Goal: Book appointment/travel/reservation

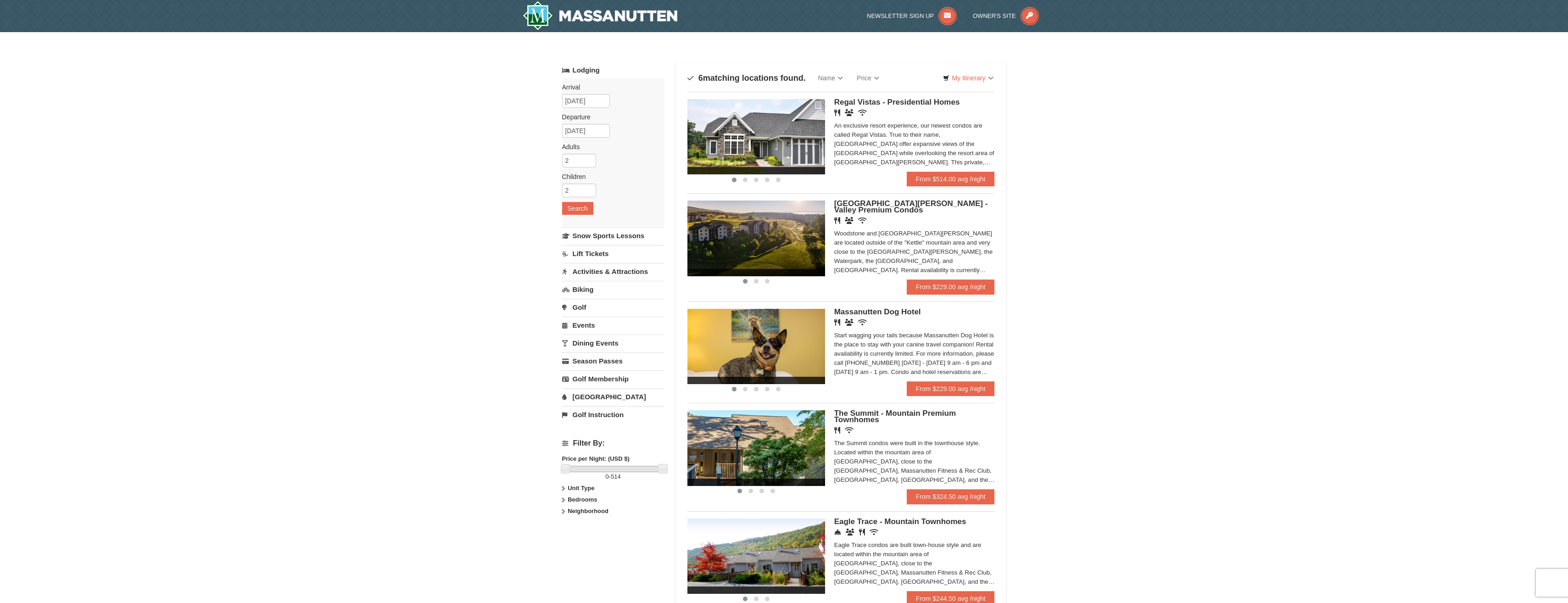
drag, startPoint x: 768, startPoint y: 176, endPoint x: 494, endPoint y: 127, distance: 278.3
click at [494, 127] on div "× Categories Map List Filter My Itinerary Questions? 1-540-289-9441 Lodging Arr…" at bounding box center [784, 386] width 1568 height 707
click at [634, 17] on img at bounding box center [600, 15] width 155 height 29
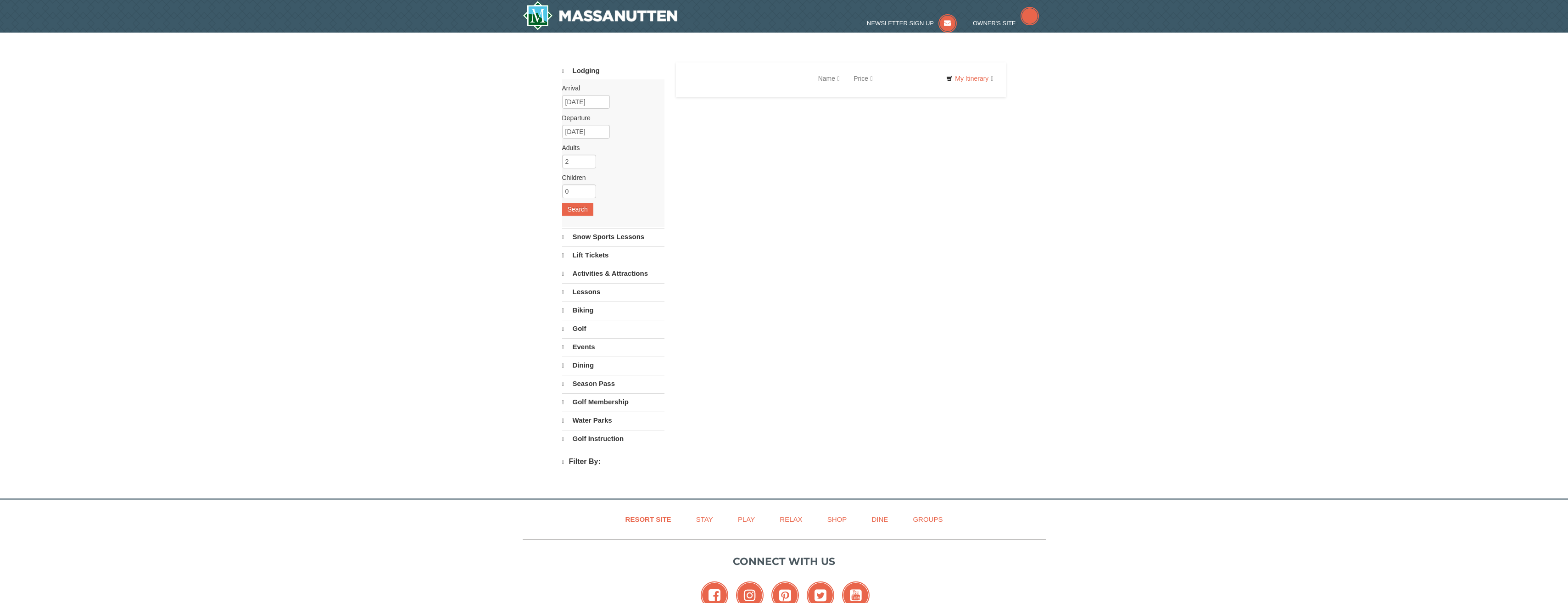
select select "10"
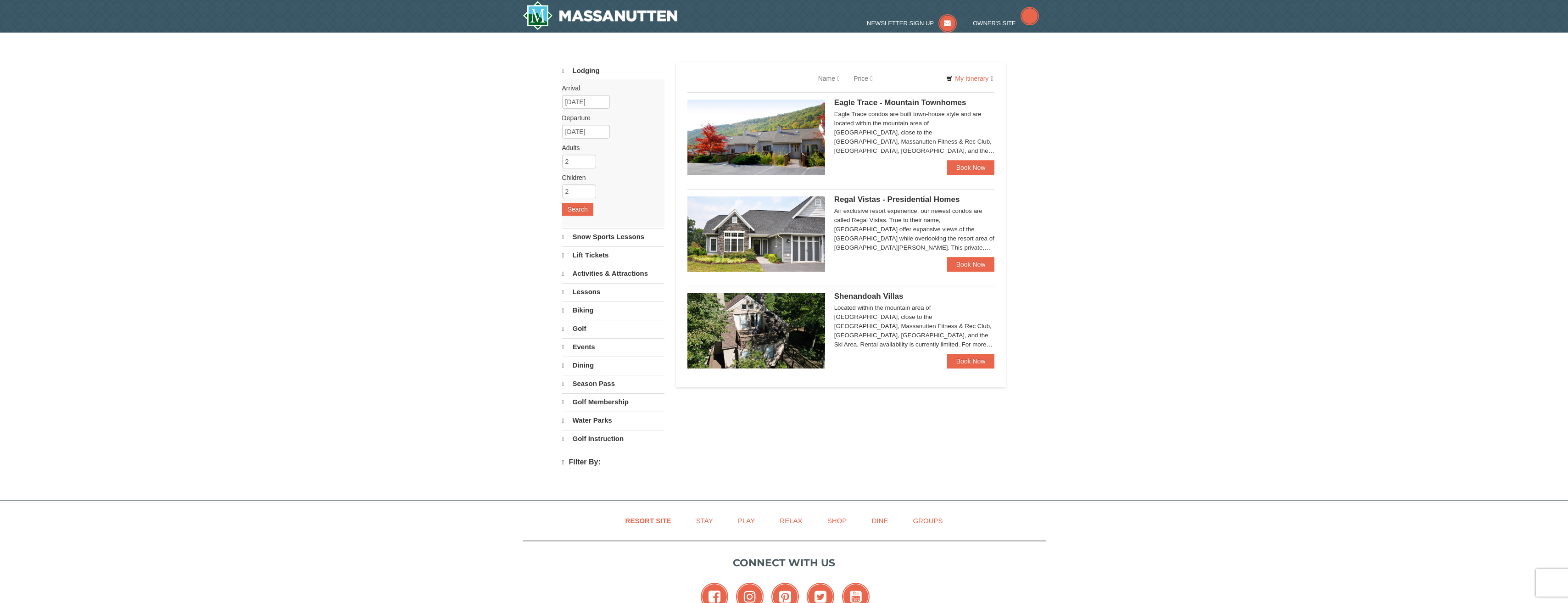
select select "10"
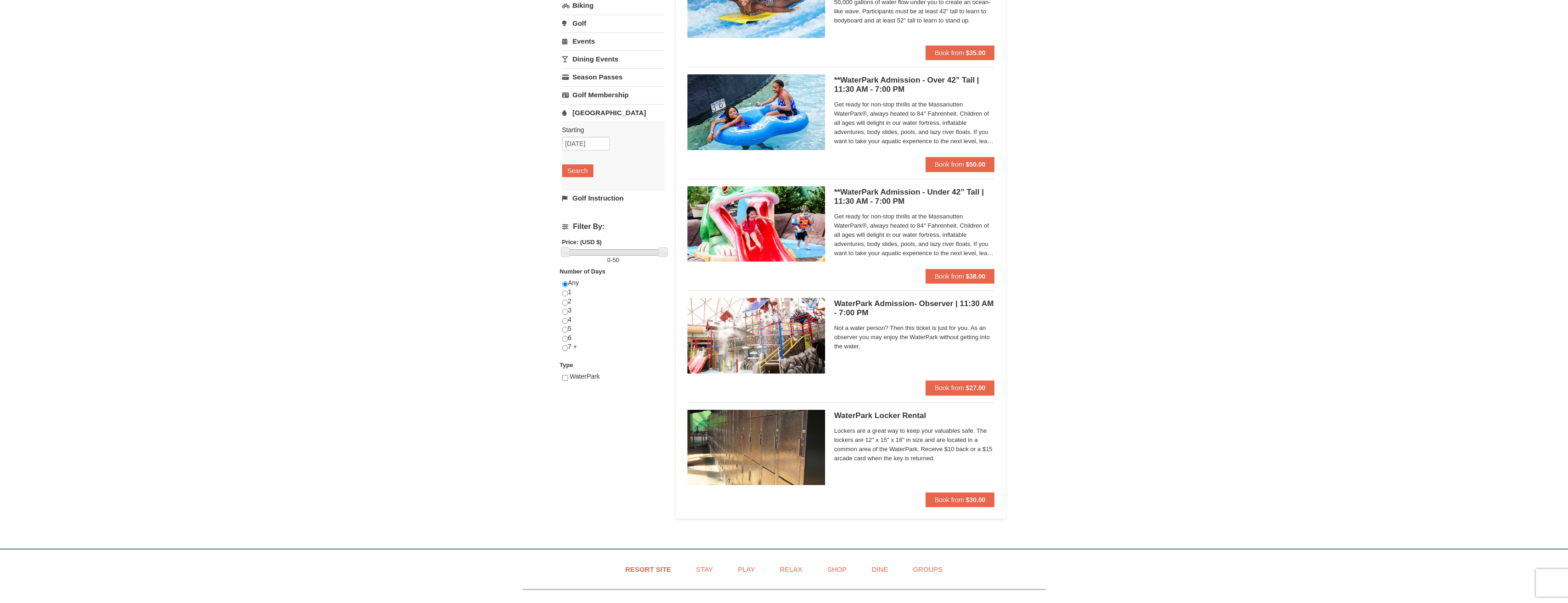
scroll to position [138, 0]
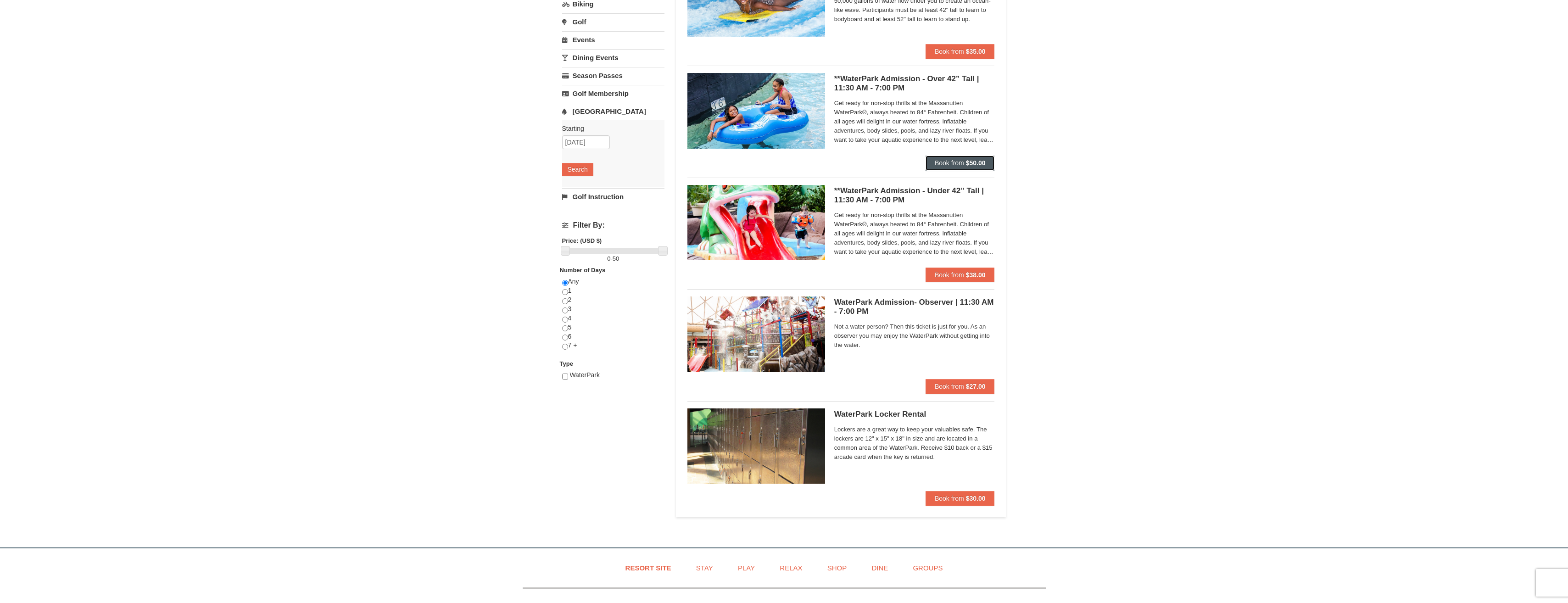
click at [950, 165] on span "Book from" at bounding box center [949, 163] width 29 height 7
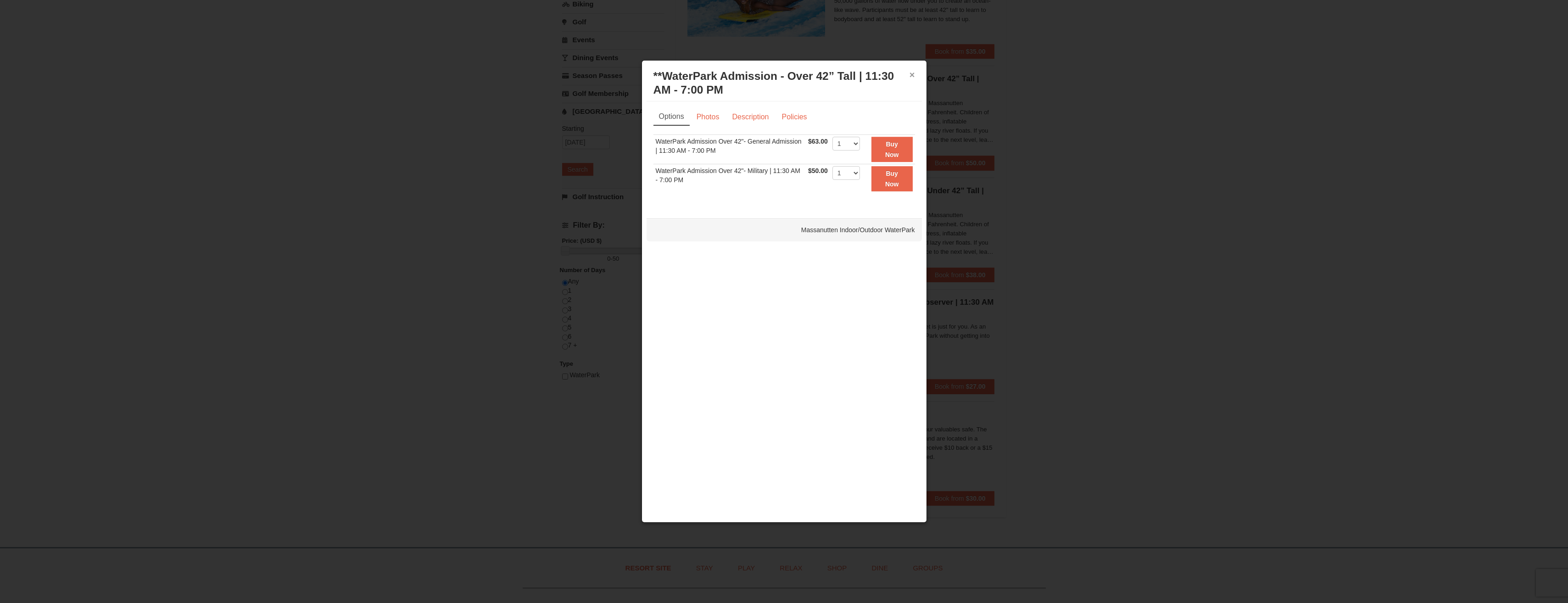
click at [913, 72] on button "×" at bounding box center [912, 74] width 5 height 9
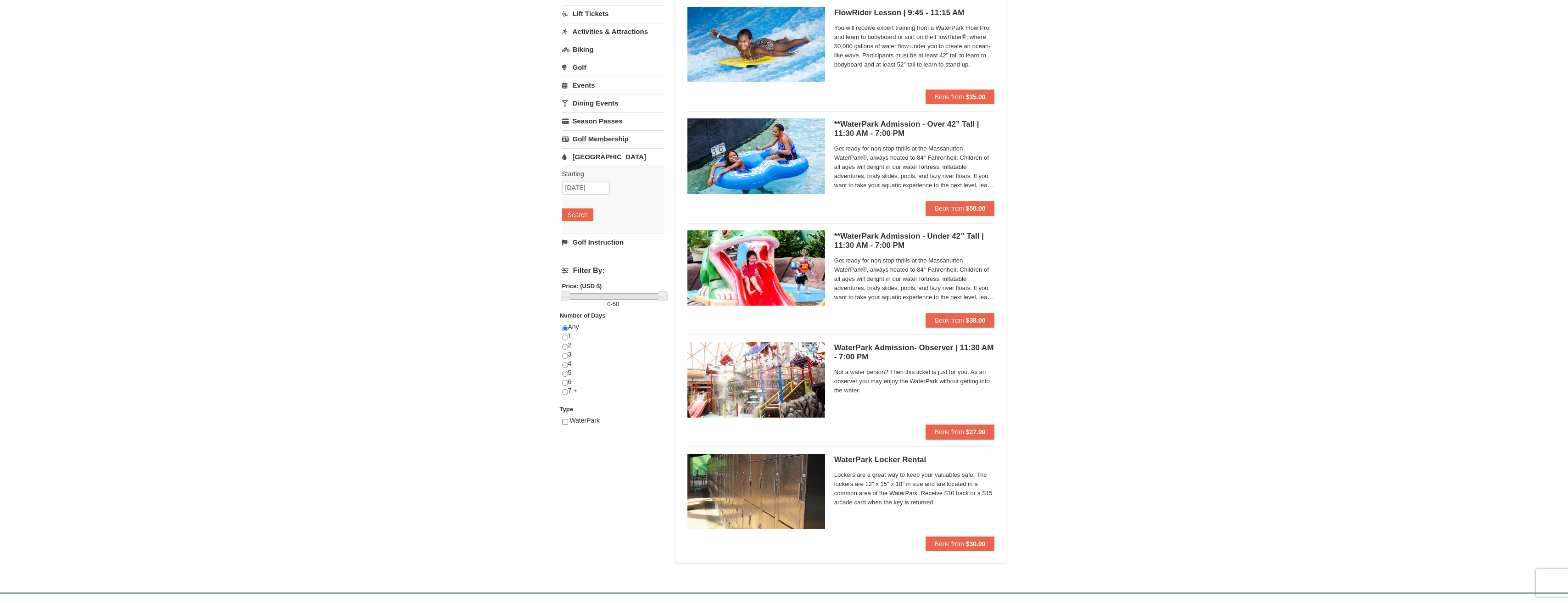
scroll to position [0, 0]
